Goal: Check status: Check status

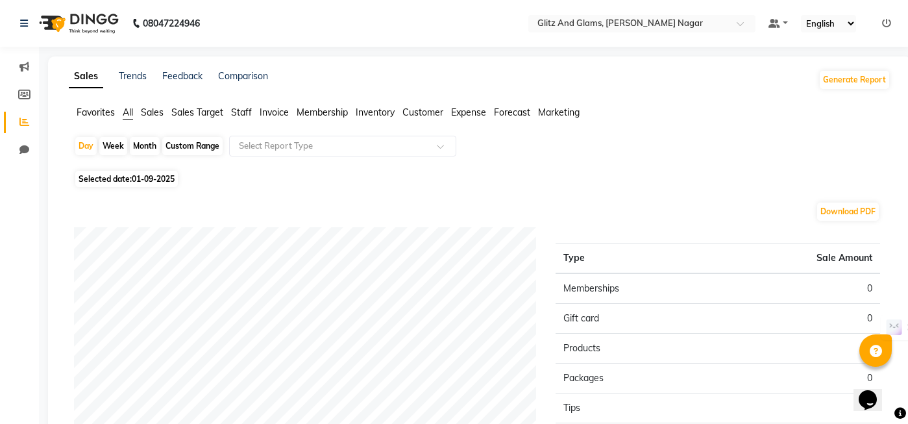
click at [199, 147] on div "Custom Range" at bounding box center [192, 146] width 60 height 18
select select "9"
select select "2025"
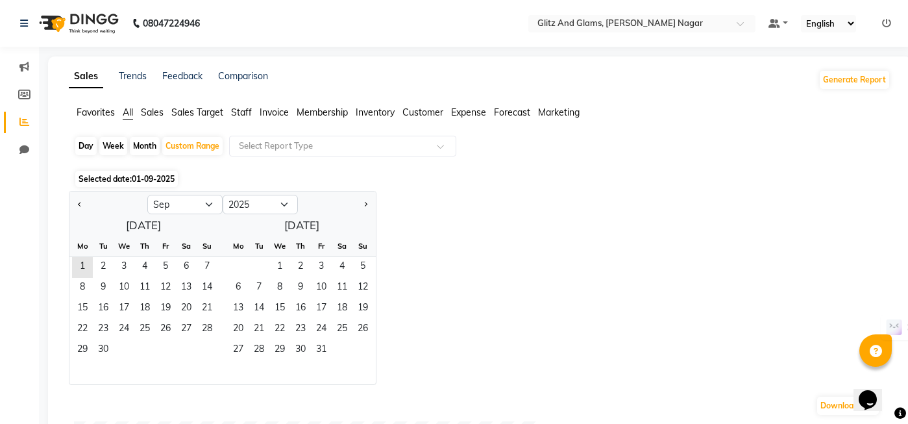
click at [90, 145] on div "Day" at bounding box center [85, 146] width 21 height 18
select select "9"
select select "2025"
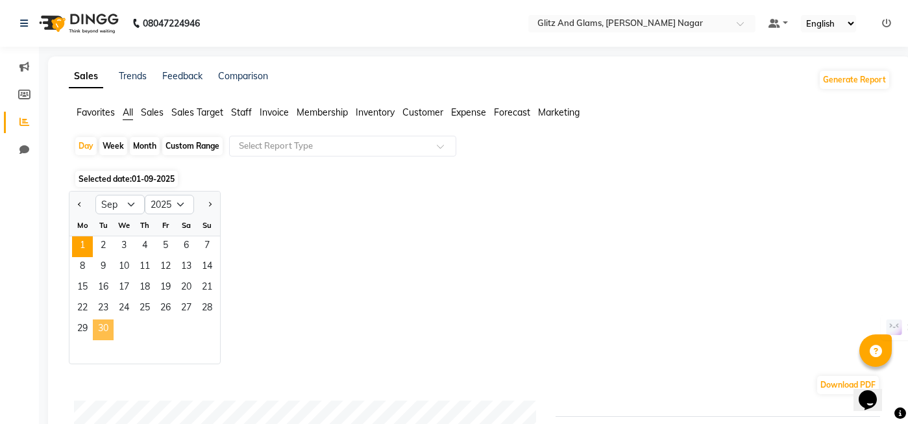
click at [106, 330] on span "30" at bounding box center [103, 329] width 21 height 21
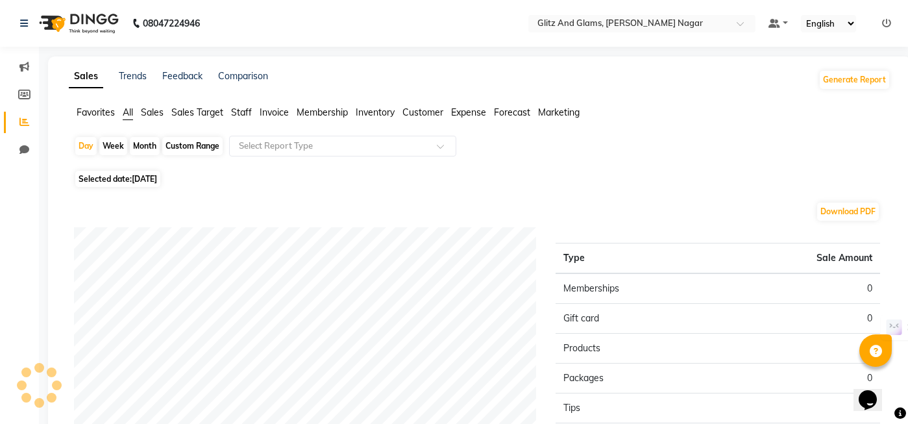
click at [137, 179] on span "[DATE]" at bounding box center [144, 179] width 25 height 10
select select "9"
select select "2025"
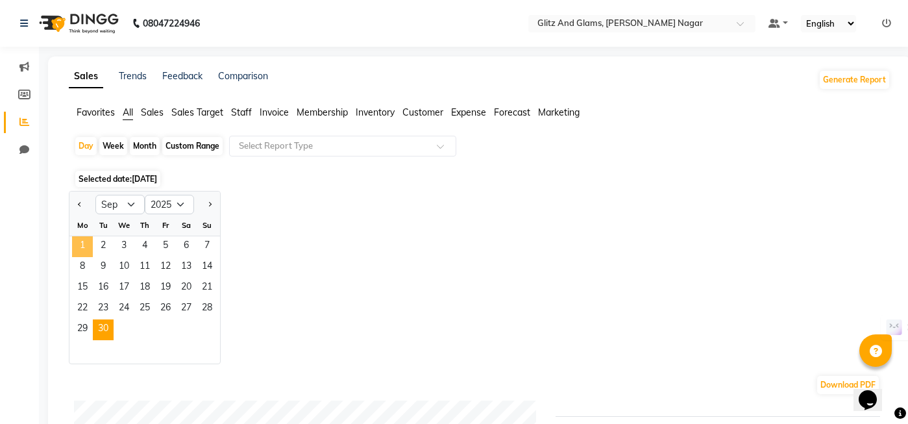
click at [75, 243] on span "1" at bounding box center [82, 246] width 21 height 21
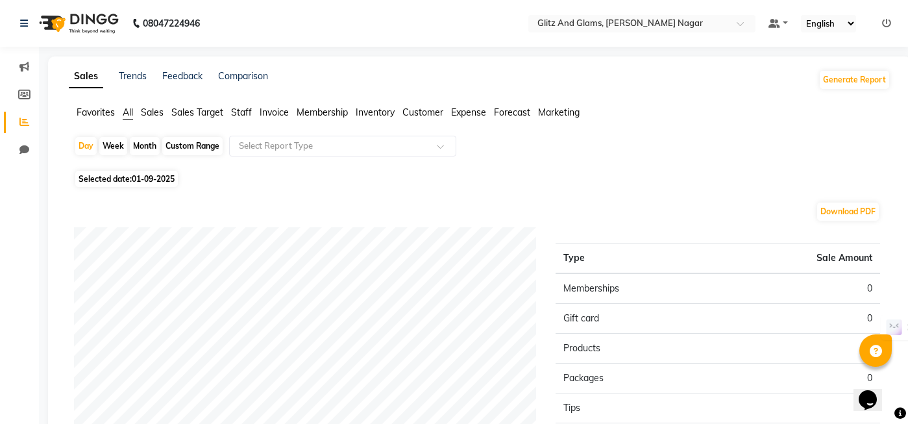
click at [201, 149] on div "Custom Range" at bounding box center [192, 146] width 60 height 18
select select "9"
select select "2025"
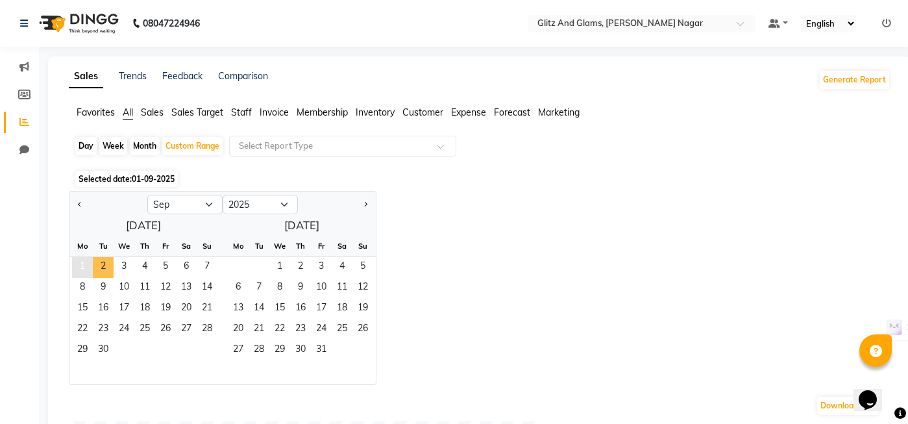
click at [82, 267] on span "1" at bounding box center [82, 267] width 21 height 21
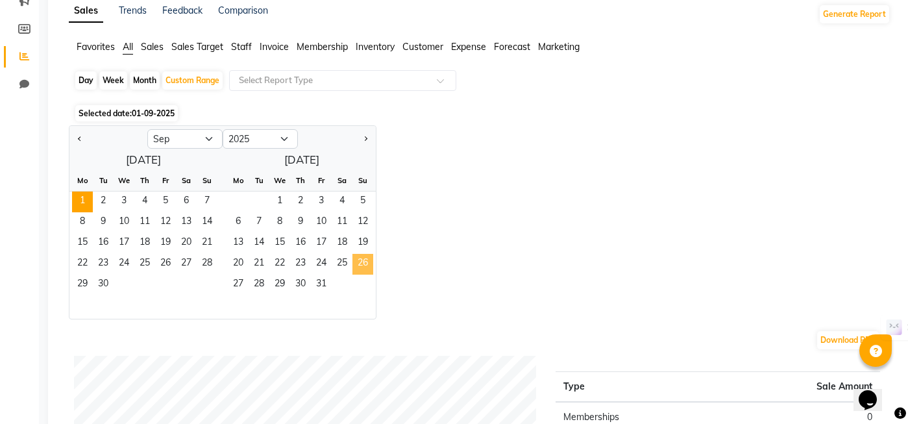
scroll to position [64, 0]
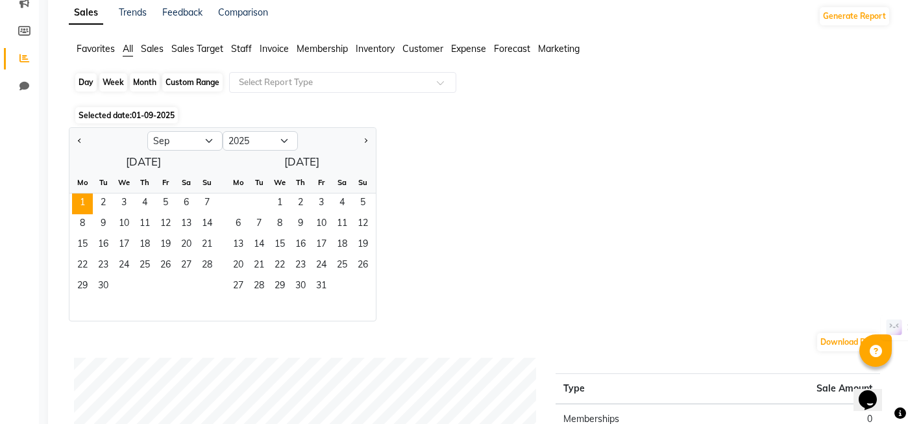
click at [193, 79] on div "Custom Range" at bounding box center [192, 82] width 60 height 18
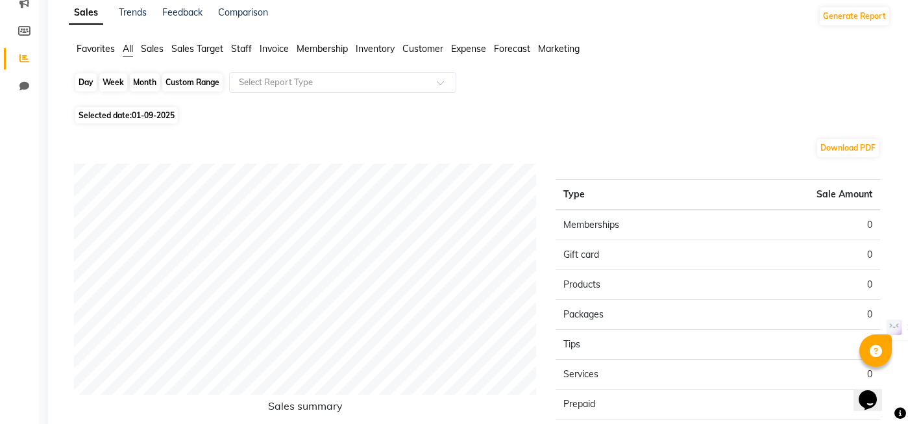
click at [193, 79] on div "Custom Range" at bounding box center [192, 82] width 60 height 18
select select "9"
select select "2025"
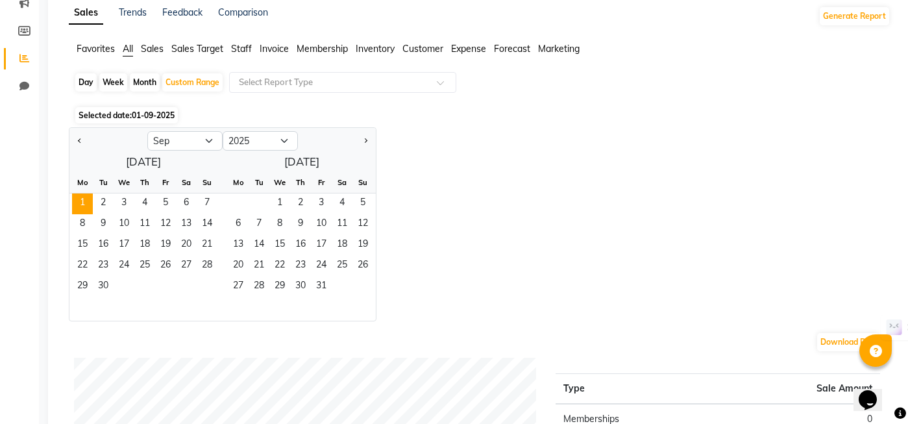
click at [86, 144] on div at bounding box center [108, 140] width 78 height 21
click at [82, 143] on button "Previous month" at bounding box center [80, 140] width 10 height 21
select select "8"
click at [170, 204] on span "1" at bounding box center [165, 203] width 21 height 21
click at [209, 293] on span "31" at bounding box center [207, 286] width 21 height 21
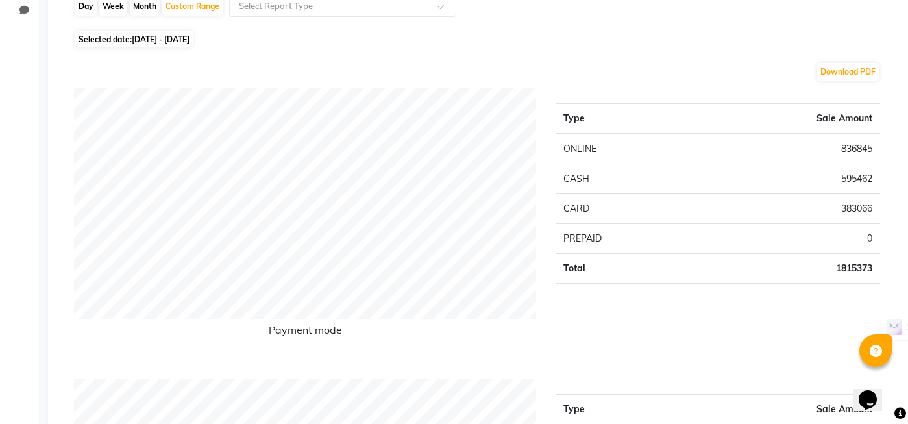
scroll to position [0, 0]
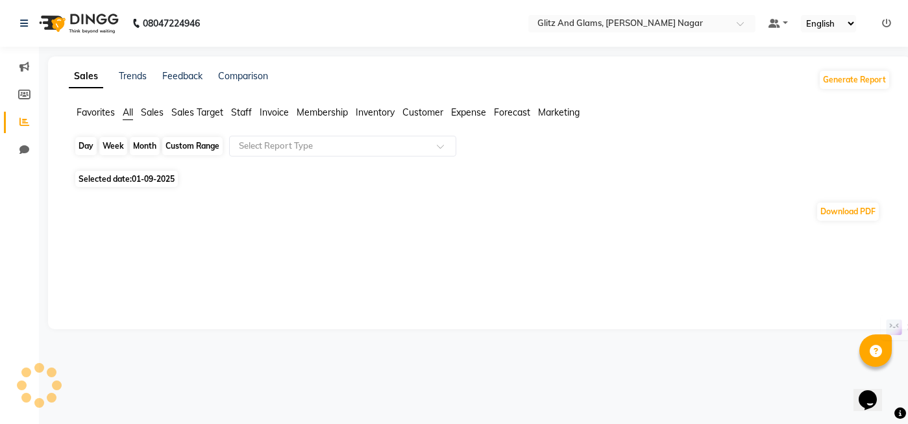
click at [77, 147] on div "Day" at bounding box center [85, 146] width 21 height 18
select select "9"
select select "2025"
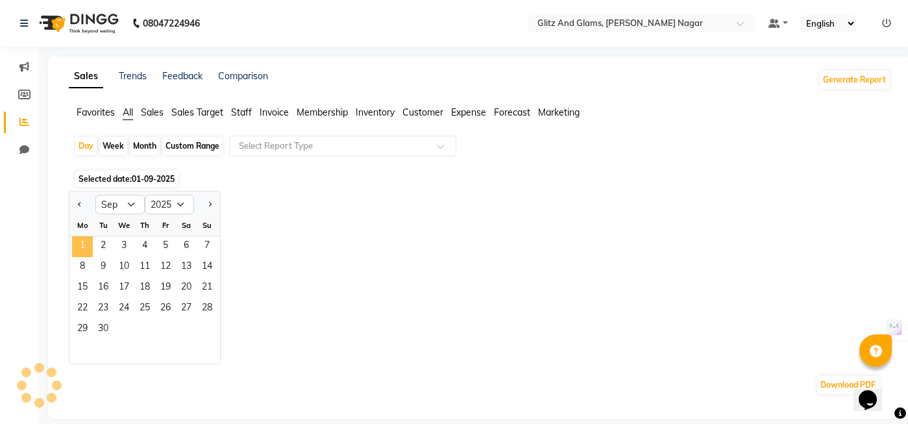
click at [82, 253] on span "1" at bounding box center [82, 246] width 21 height 21
click at [307, 245] on div "Jan Feb Mar Apr May Jun Jul Aug Sep Oct Nov Dec 2015 2016 2017 2018 2019 2020 2…" at bounding box center [479, 277] width 821 height 173
